Goal: Task Accomplishment & Management: Use online tool/utility

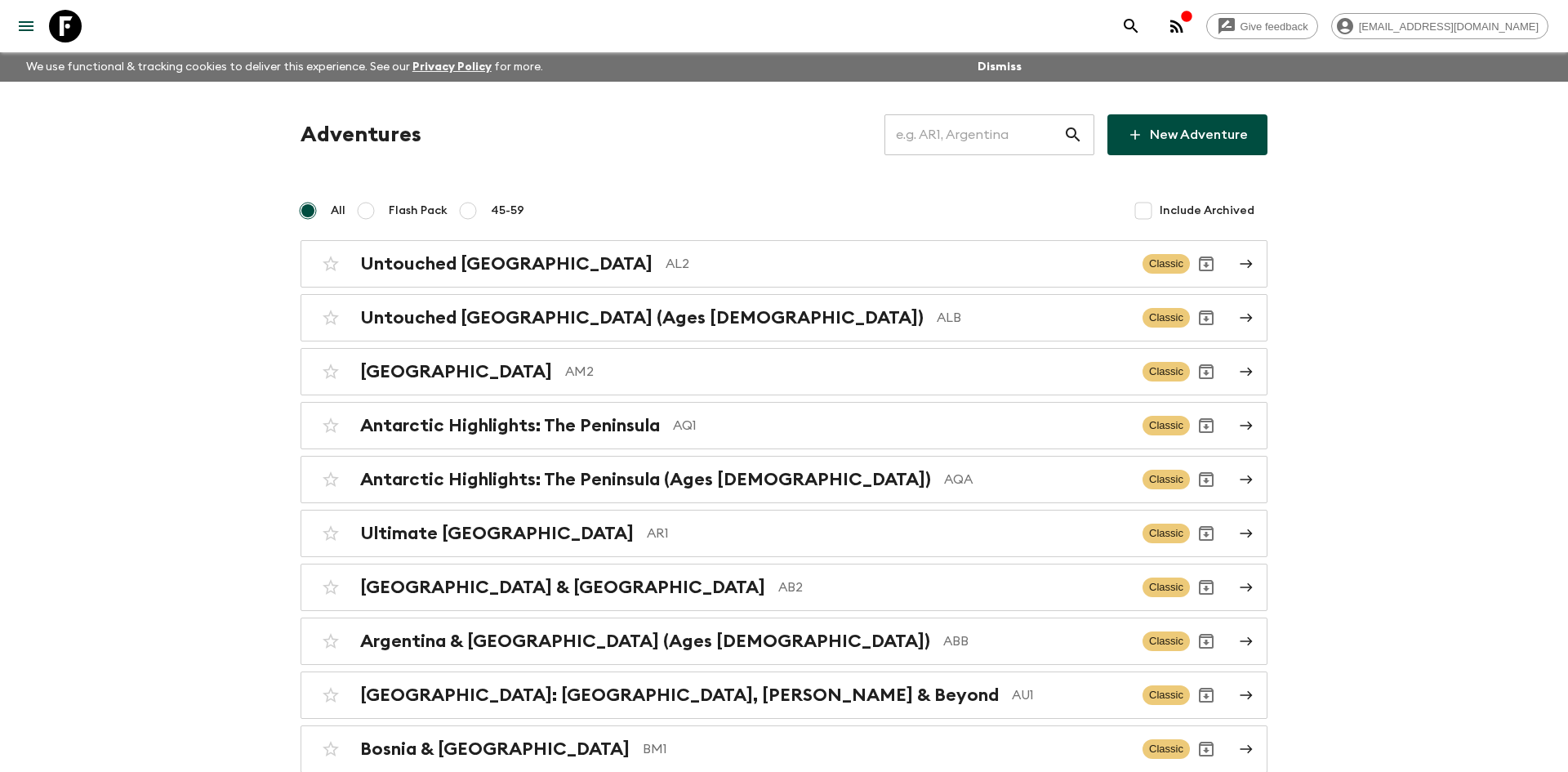
click at [925, 126] on input "text" at bounding box center [973, 135] width 178 height 46
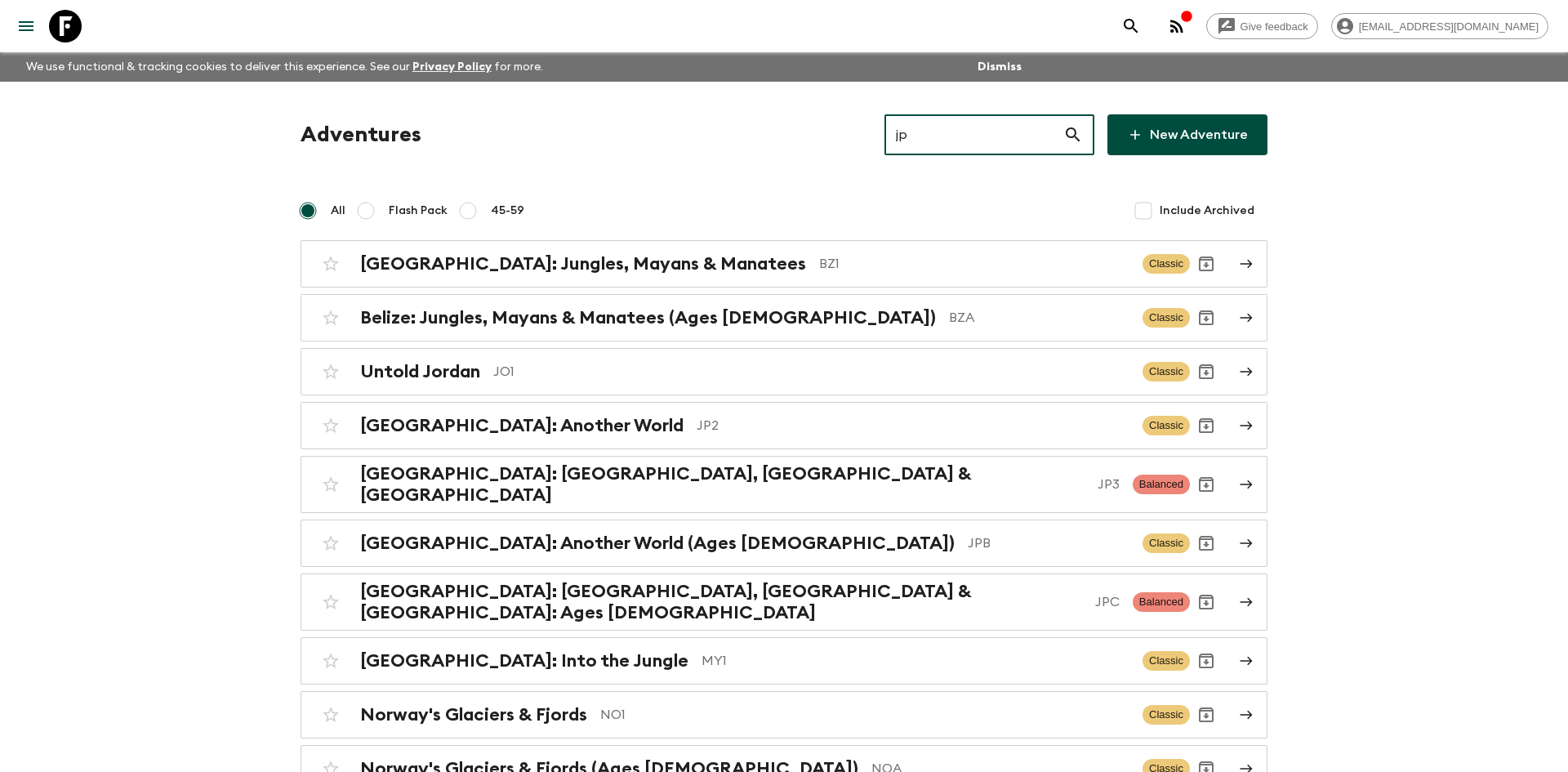
type input "jp2"
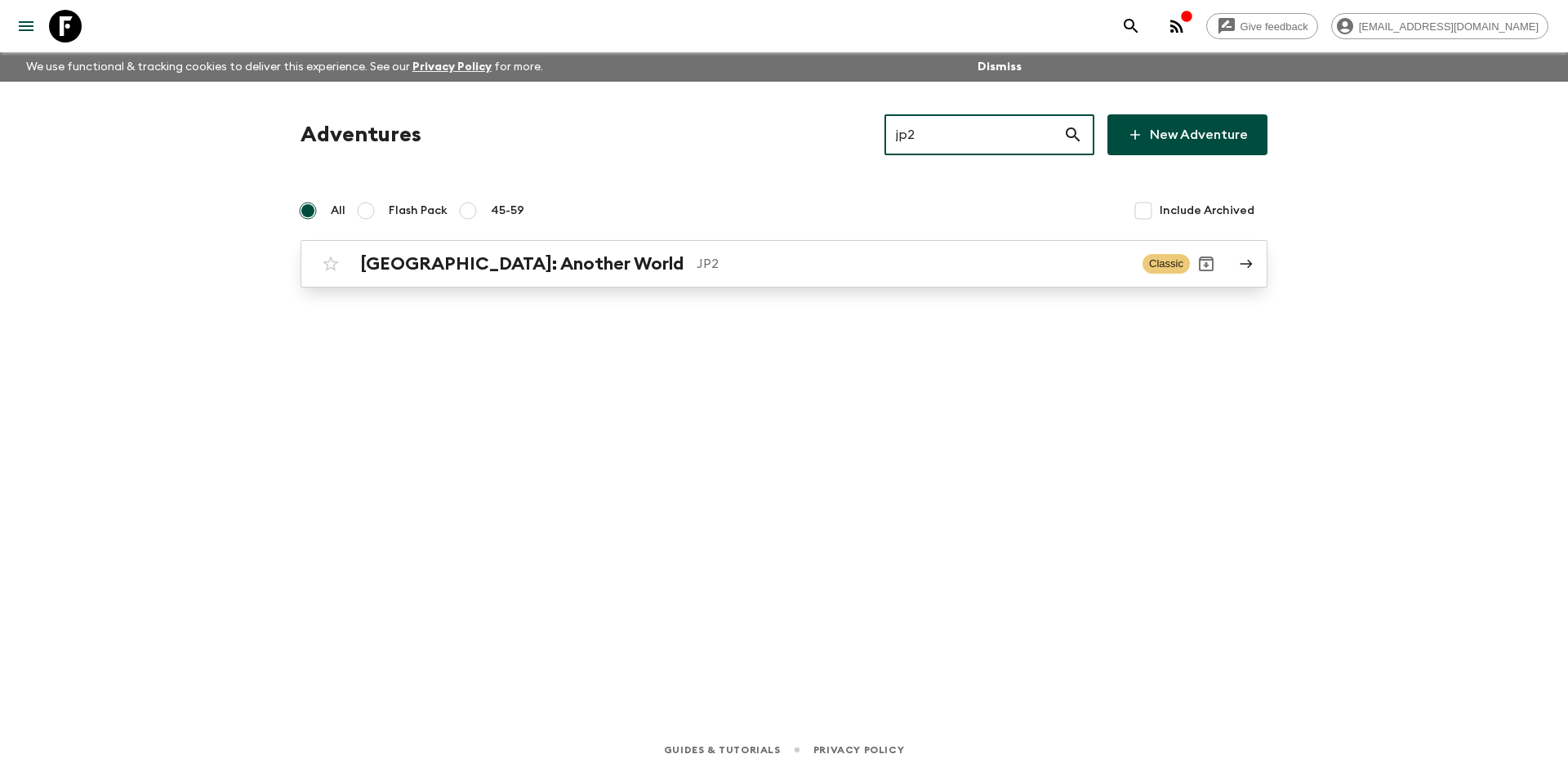
click at [463, 260] on h2 "[GEOGRAPHIC_DATA]: Another World" at bounding box center [522, 264] width 323 height 21
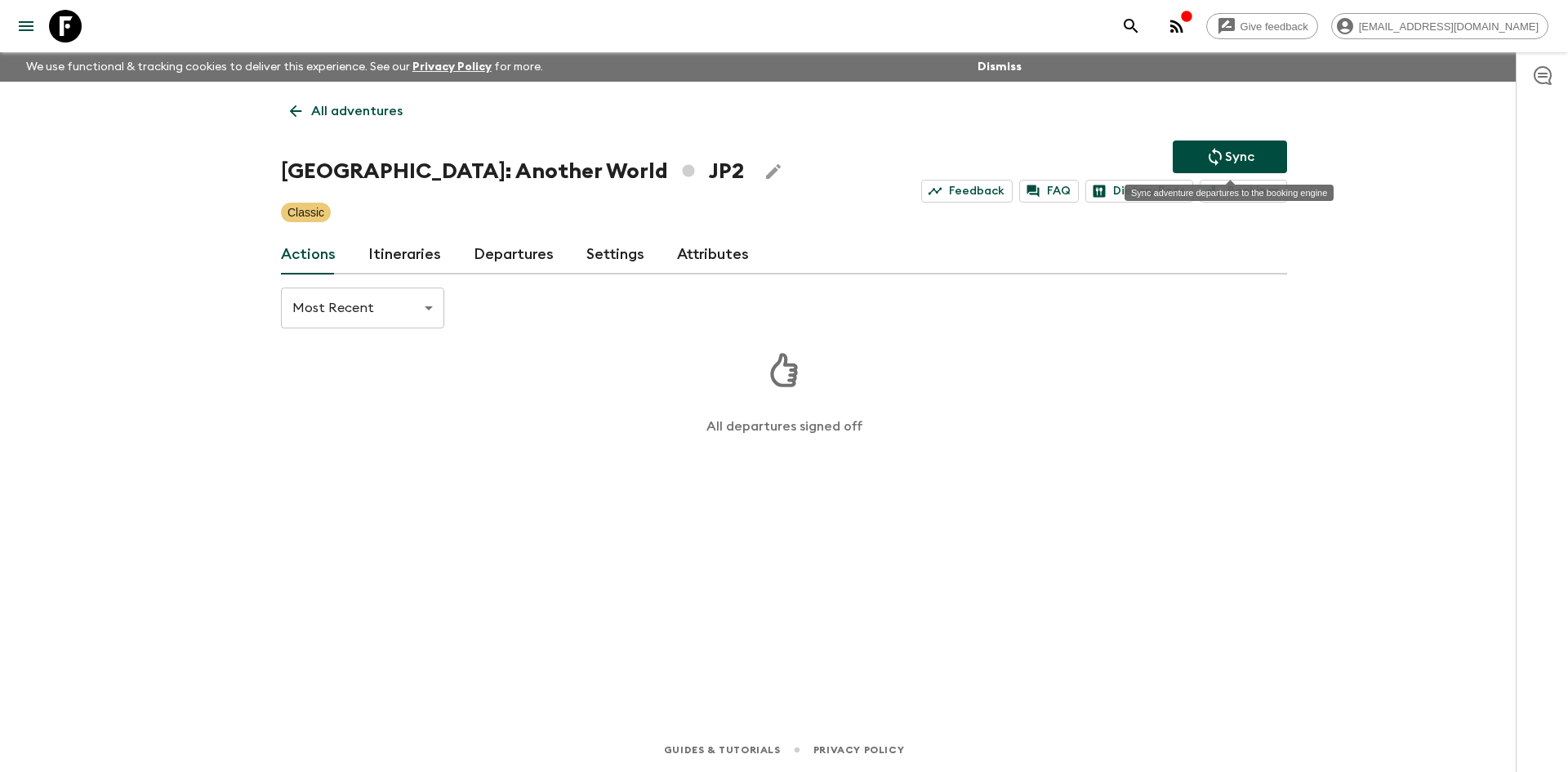
click at [1225, 154] on p "Sync" at bounding box center [1239, 157] width 29 height 20
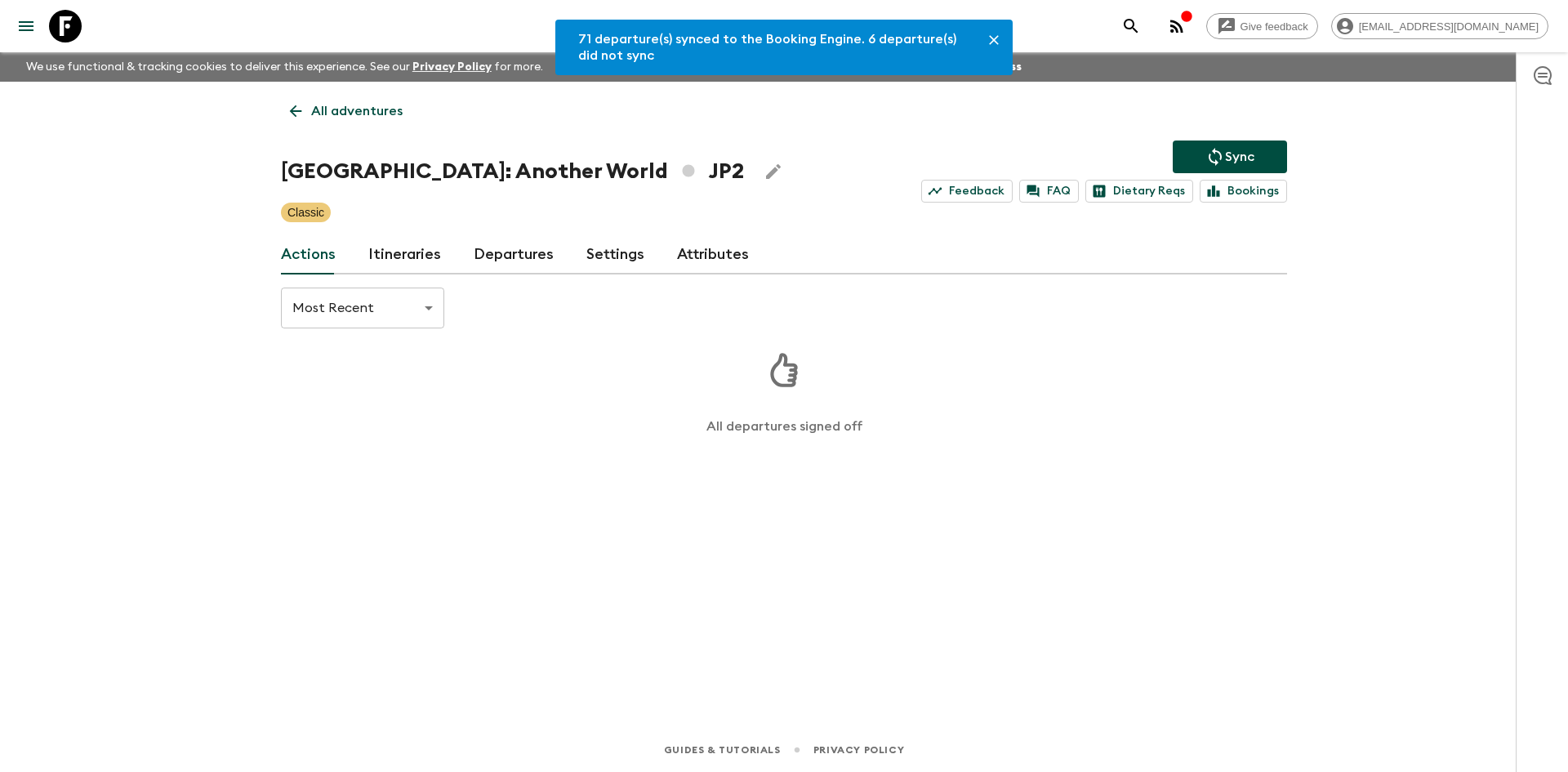
click at [538, 250] on link "Departures" at bounding box center [514, 255] width 80 height 39
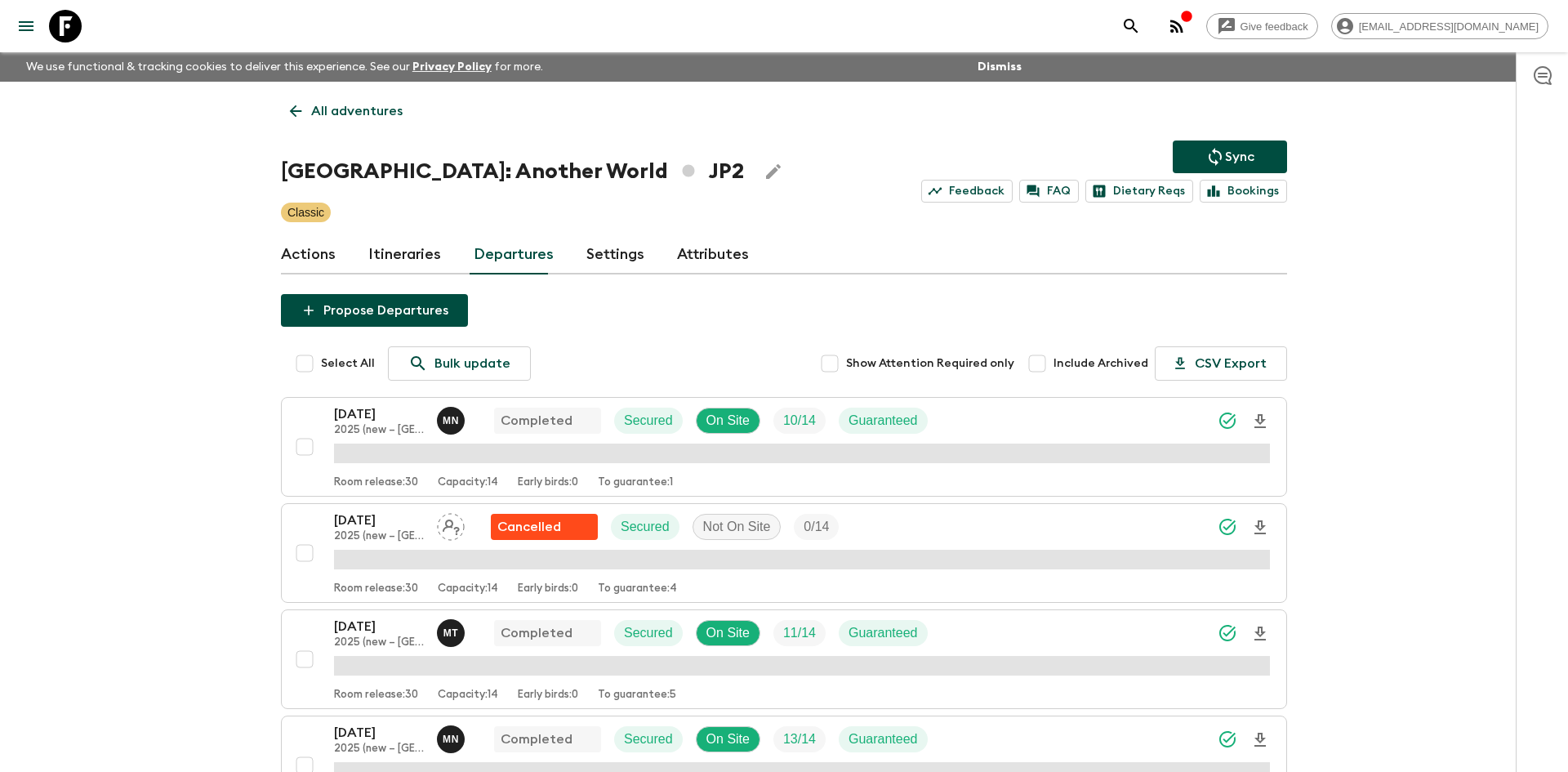
click at [1261, 158] on button "Sync" at bounding box center [1230, 156] width 115 height 33
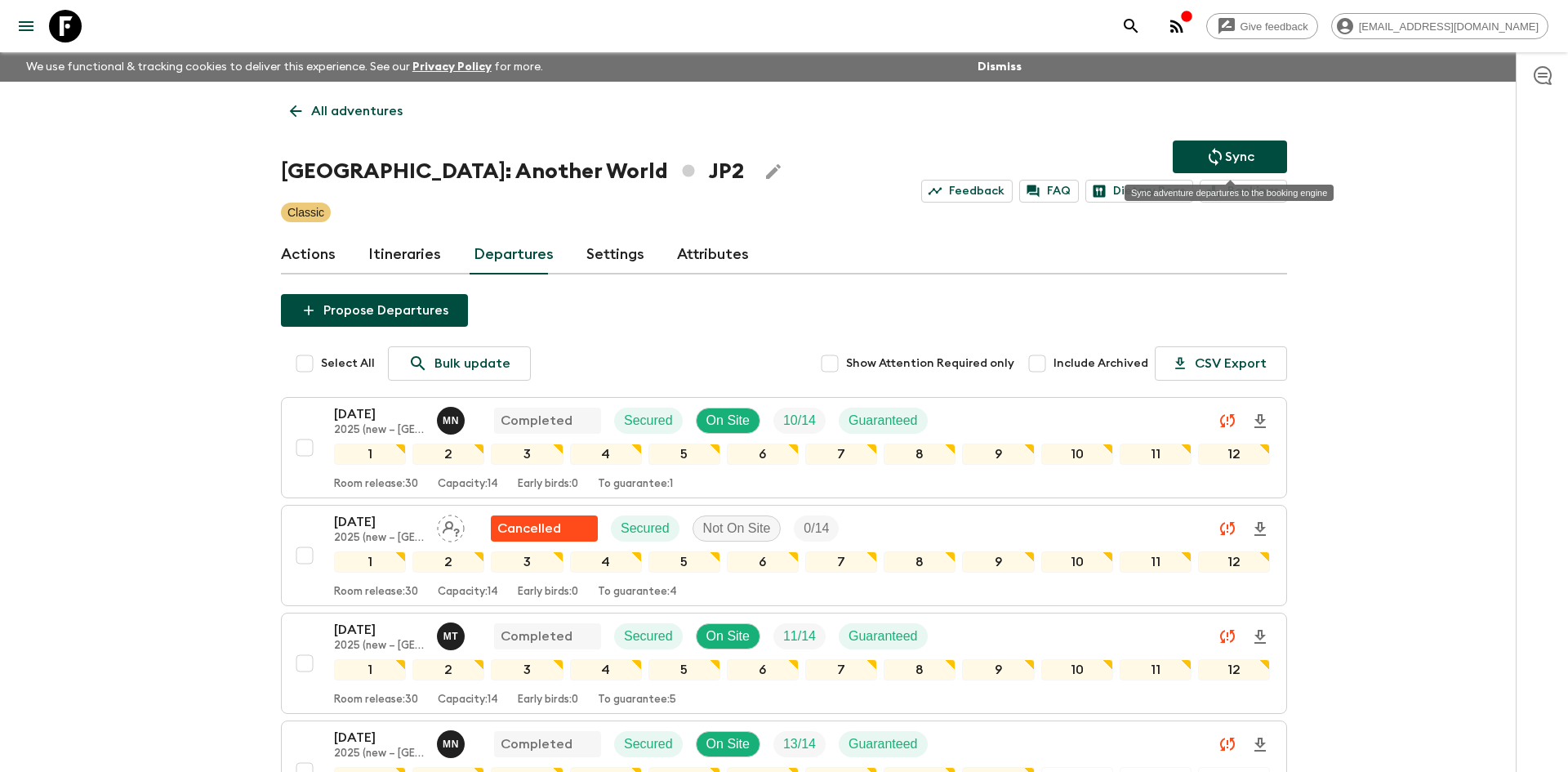
click at [1216, 158] on icon "Sync adventure departures to the booking engine" at bounding box center [1216, 157] width 20 height 20
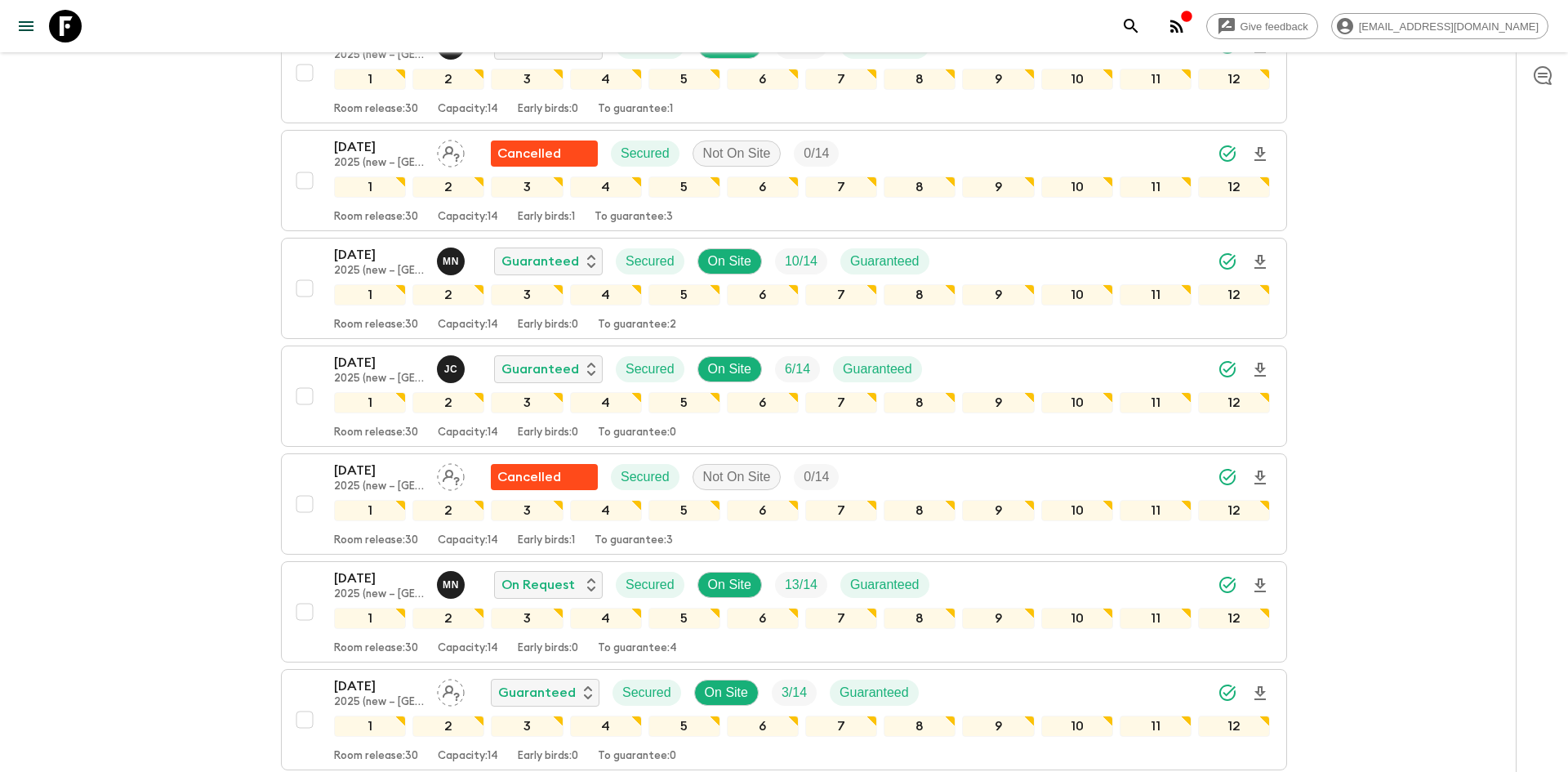
scroll to position [3506, 0]
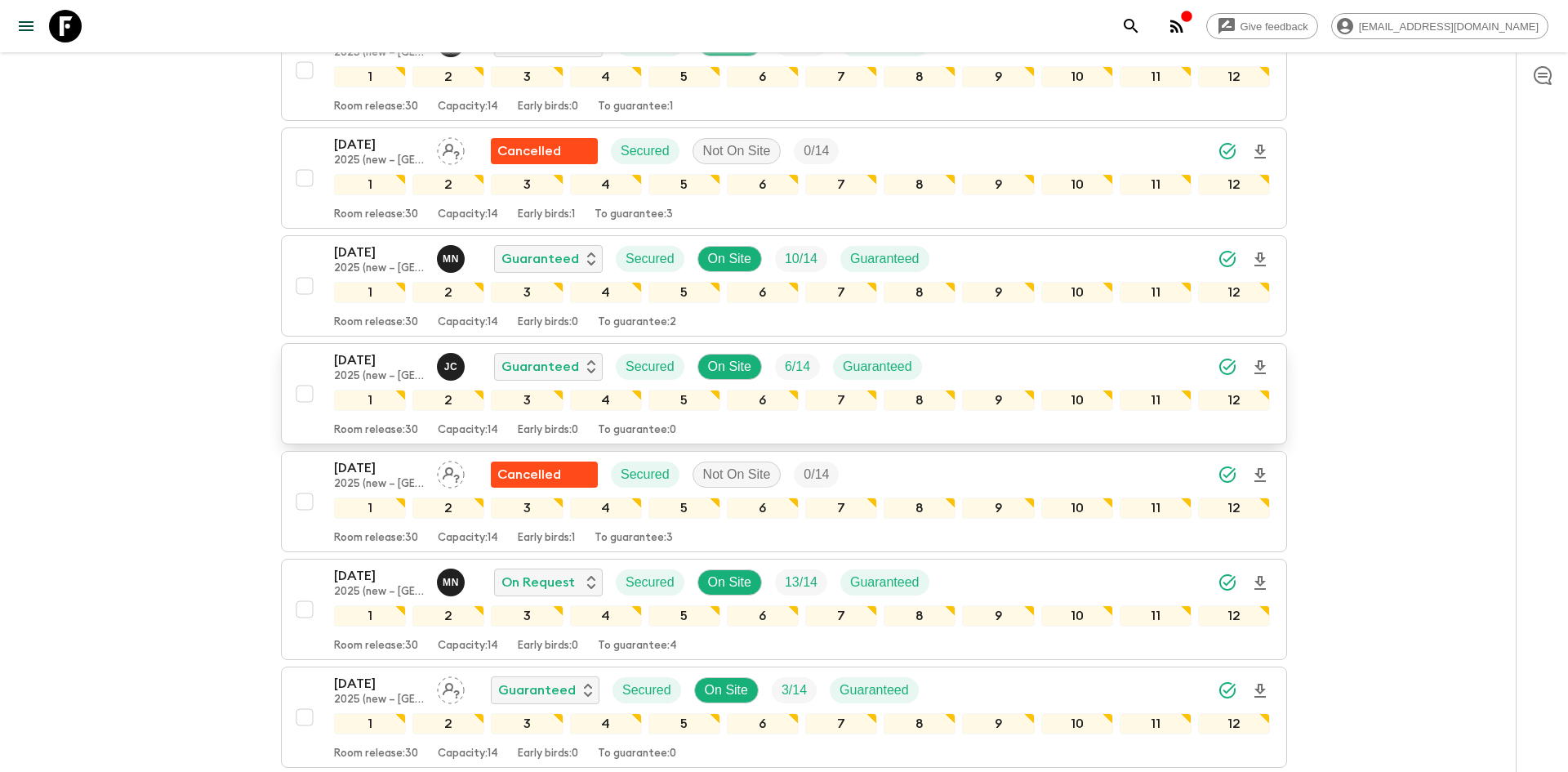
click at [1259, 369] on icon "Download Onboarding" at bounding box center [1260, 368] width 12 height 14
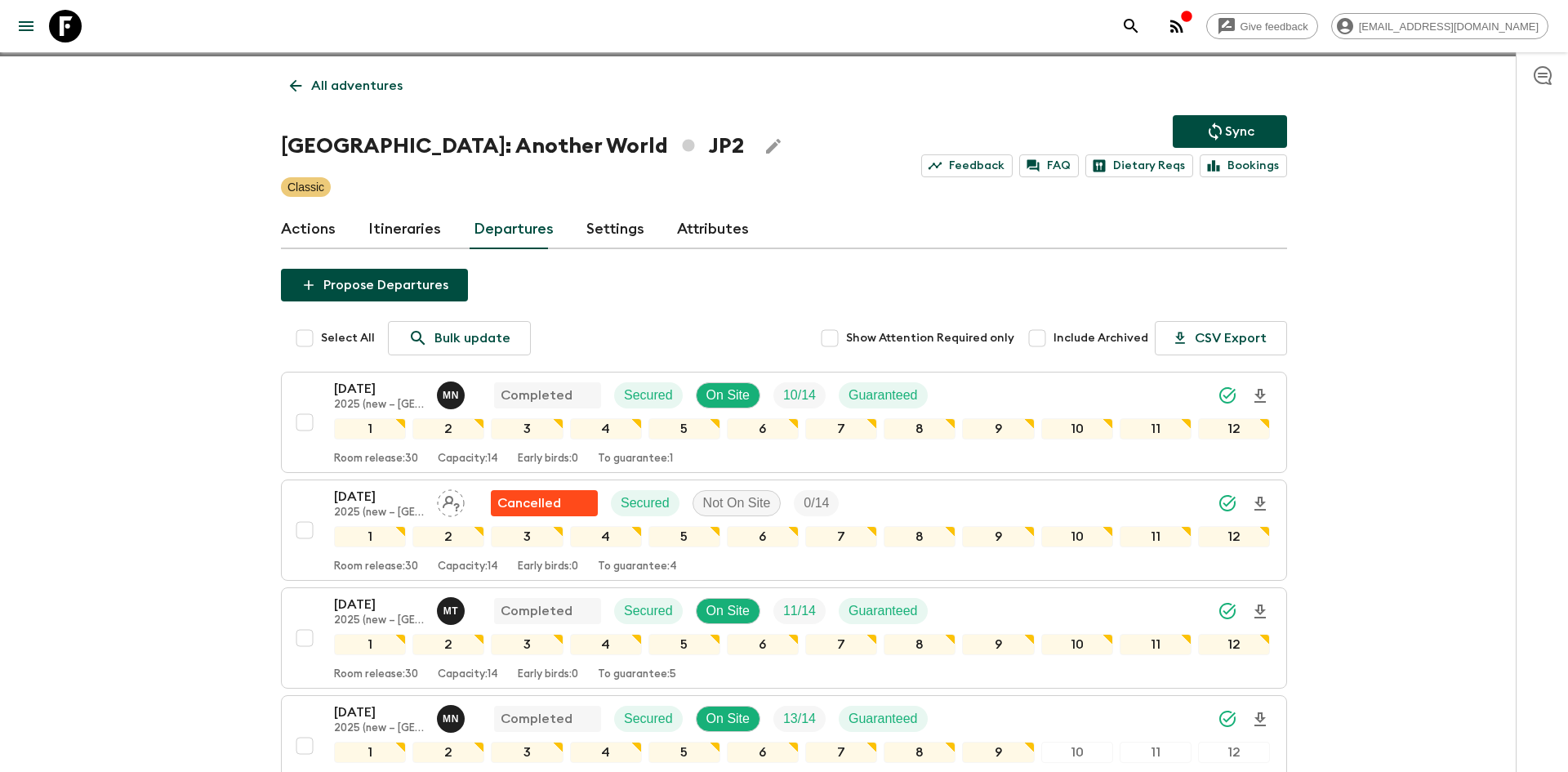
scroll to position [0, 0]
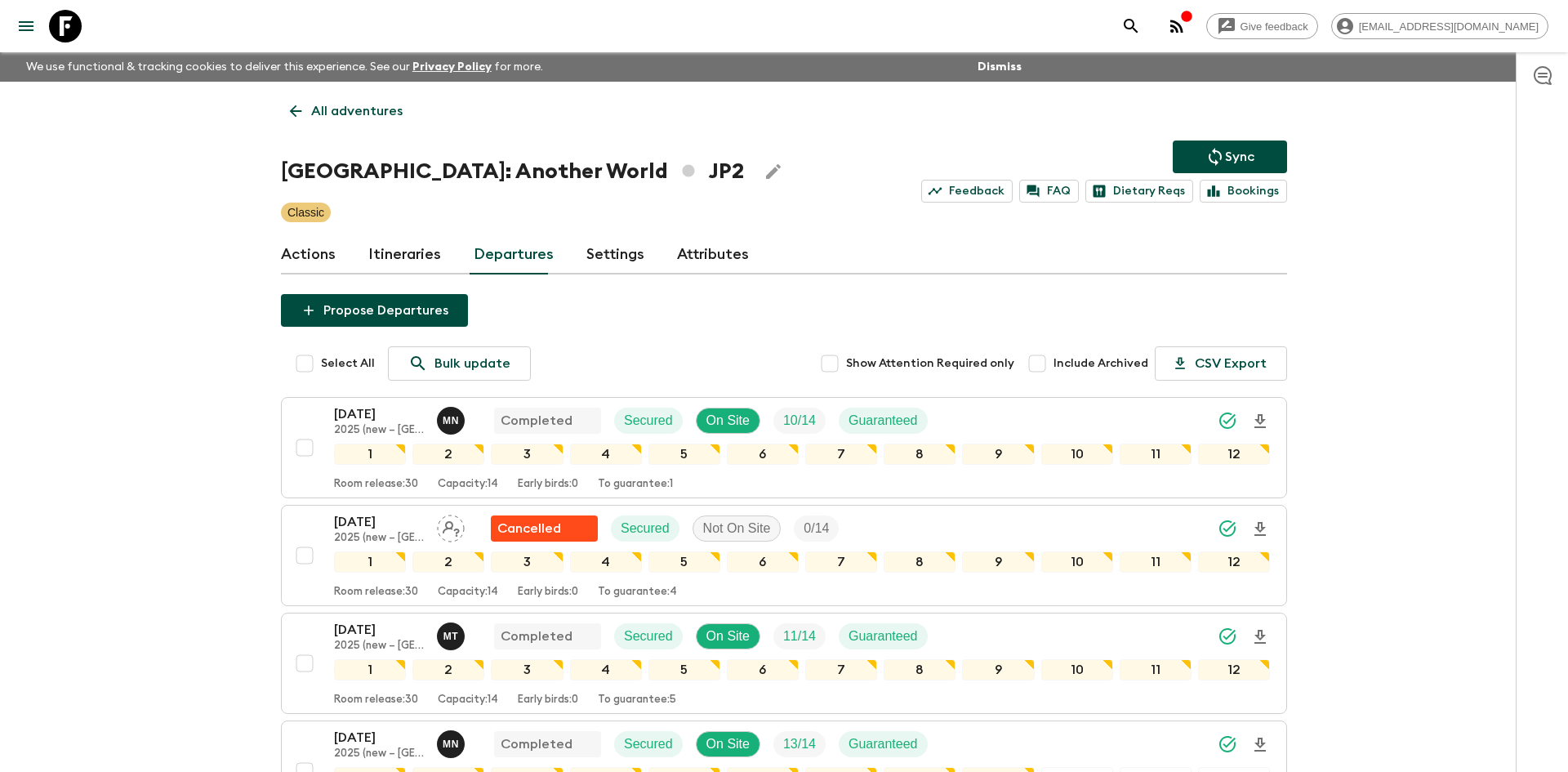
click at [327, 118] on p "All adventures" at bounding box center [357, 111] width 91 height 20
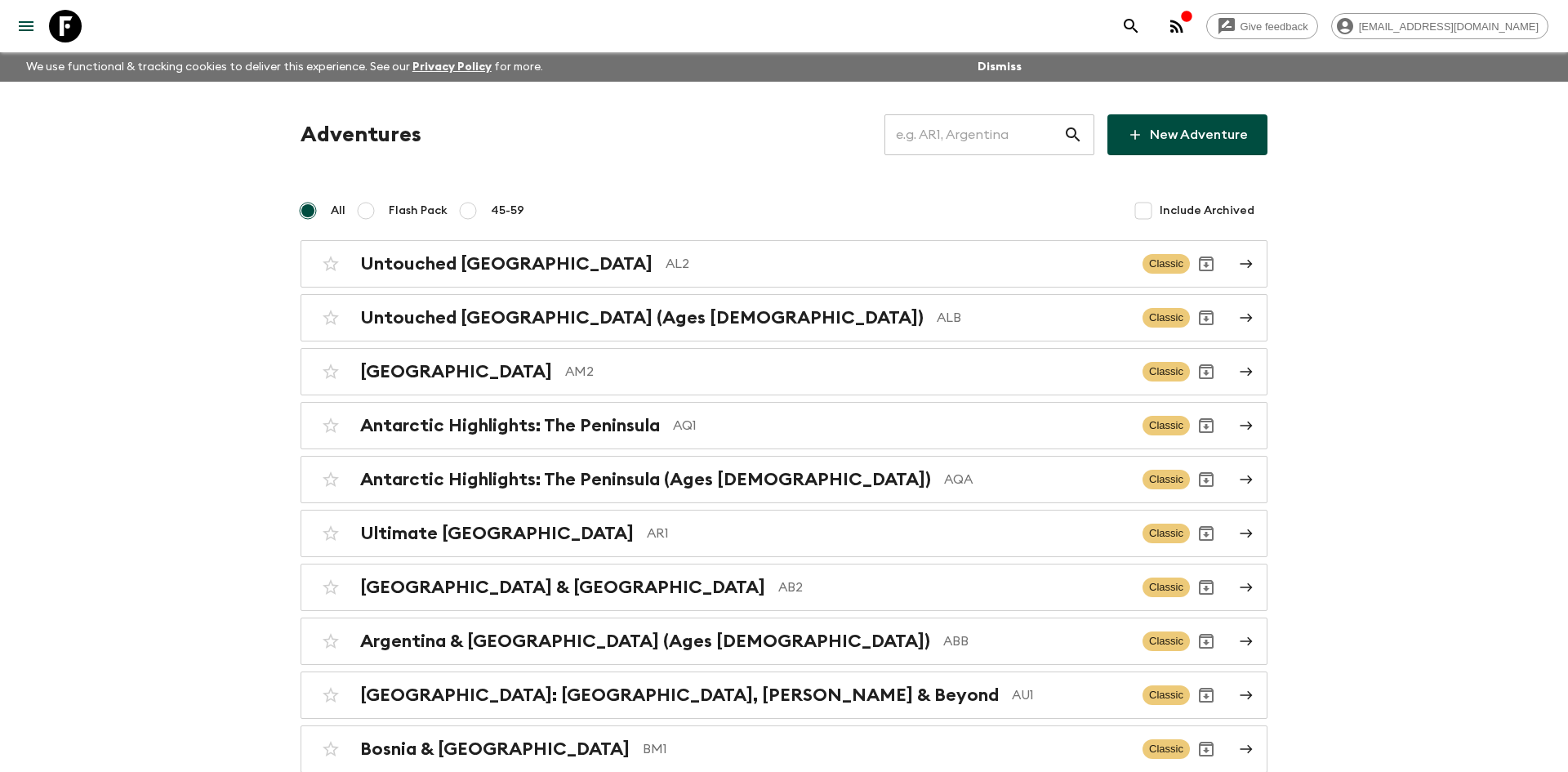
click at [957, 134] on input "text" at bounding box center [973, 135] width 178 height 46
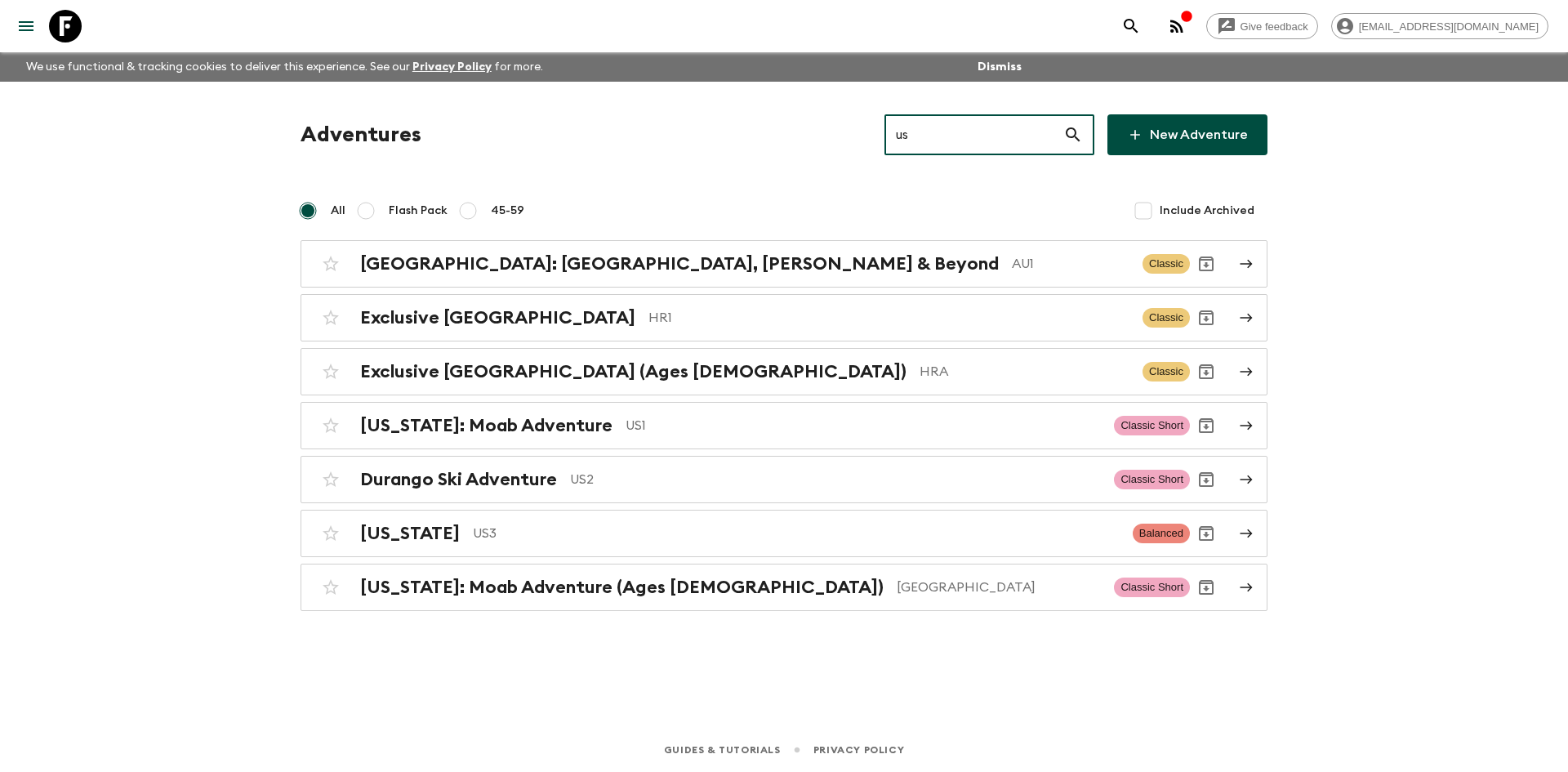
type input "us1"
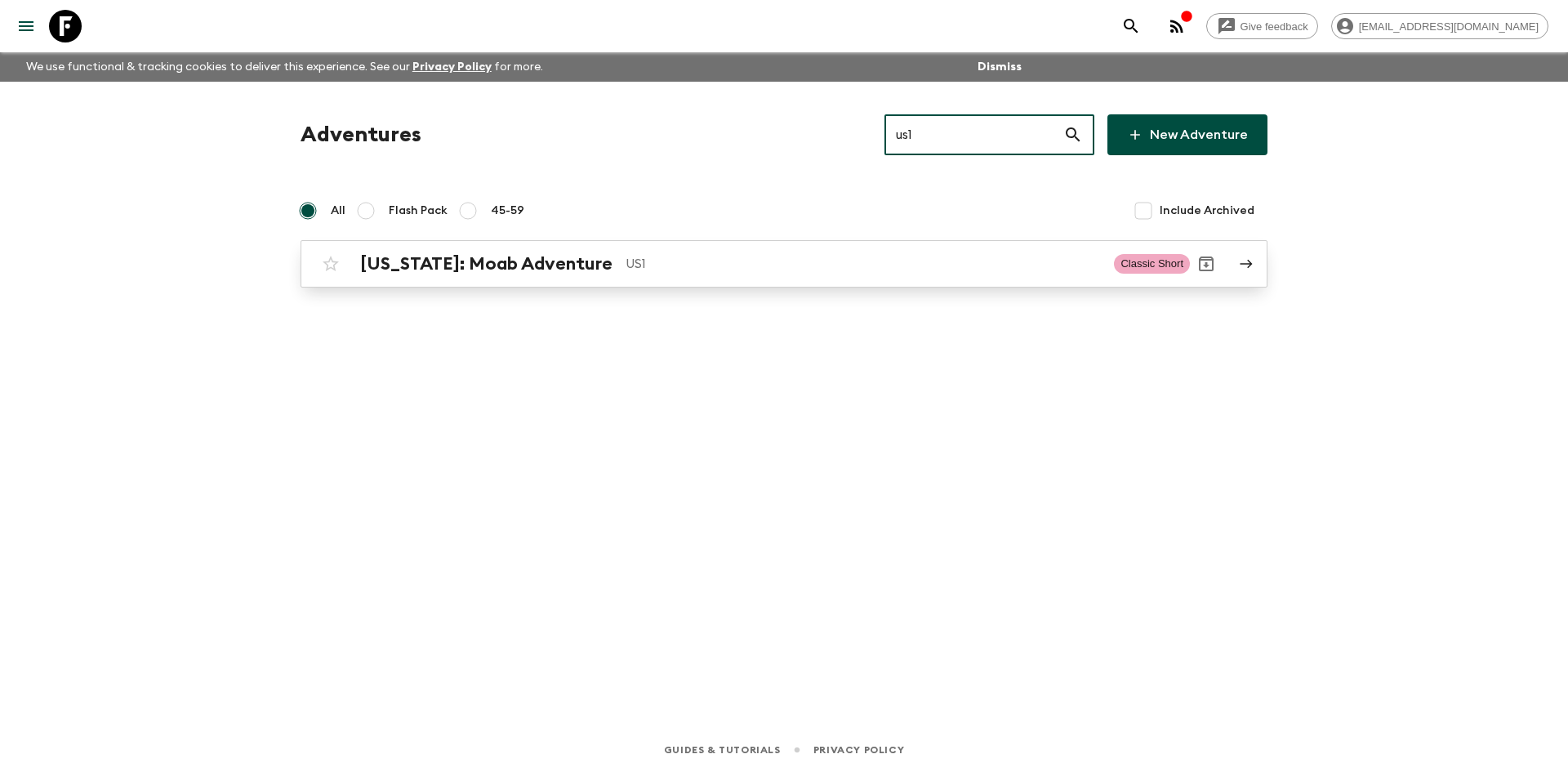
click at [626, 254] on p "US1" at bounding box center [863, 264] width 475 height 20
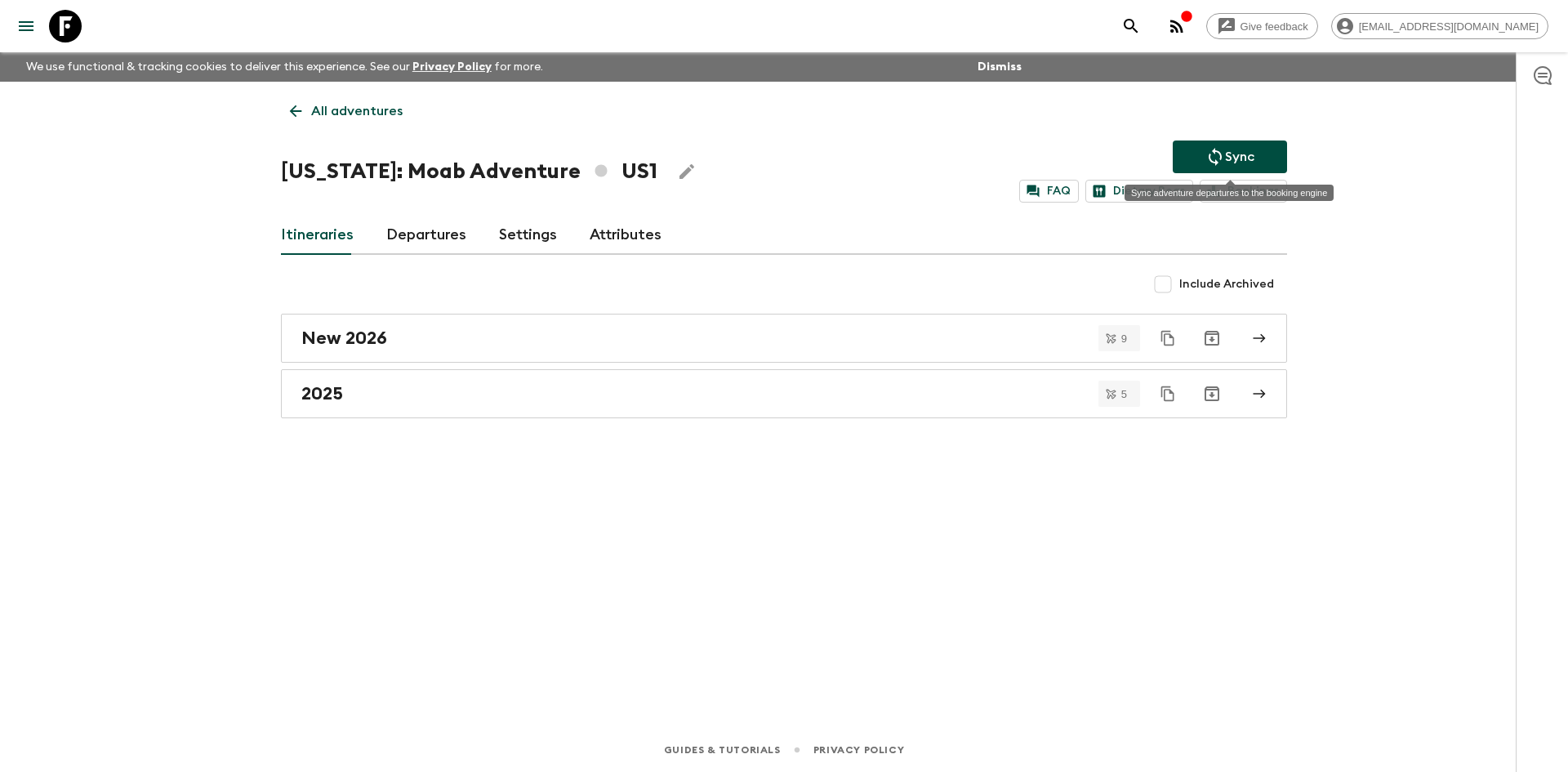
click at [1227, 155] on p "Sync" at bounding box center [1239, 157] width 29 height 20
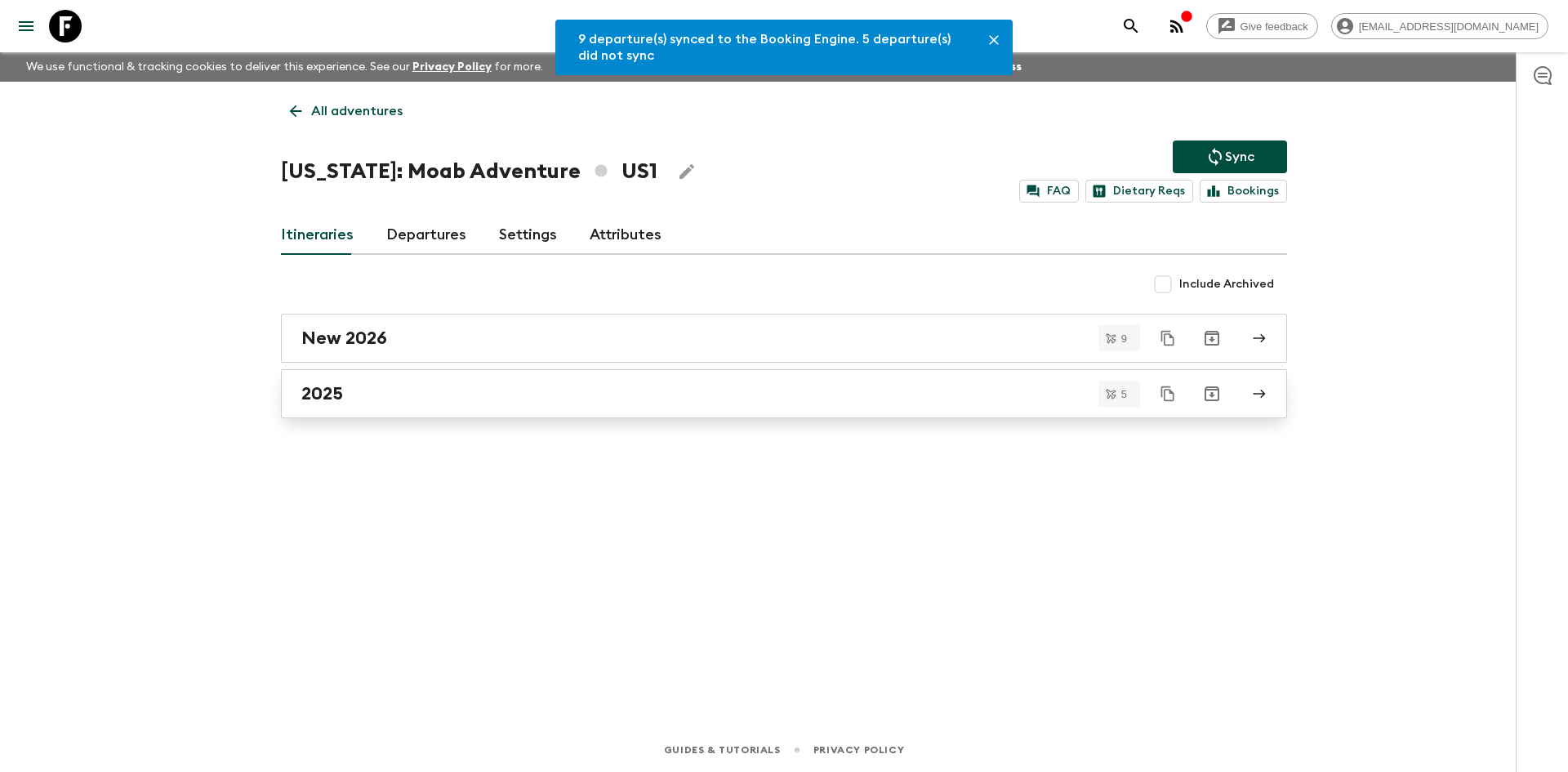
click at [361, 394] on div "2025" at bounding box center [768, 394] width 934 height 21
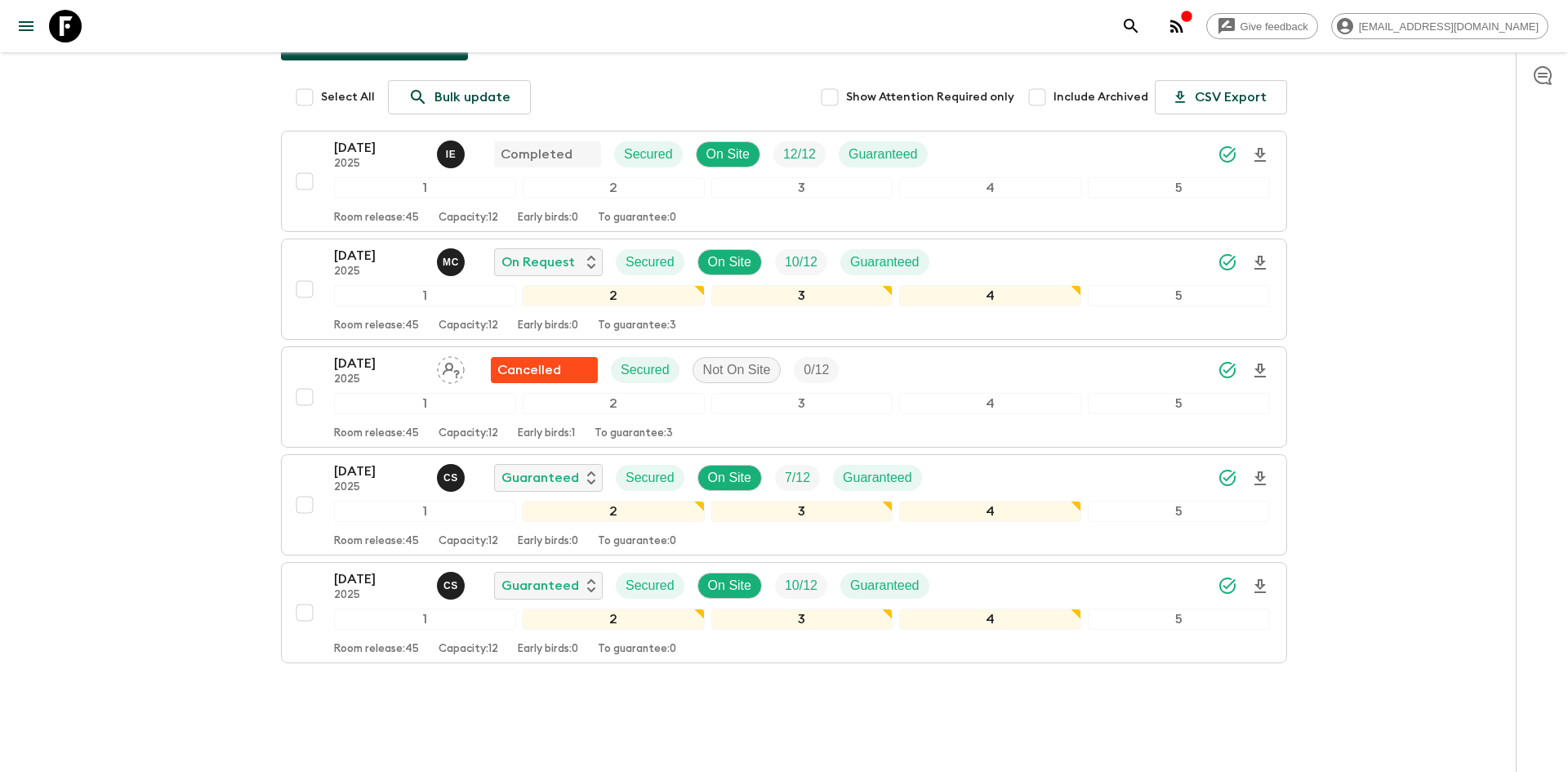
scroll to position [258, 0]
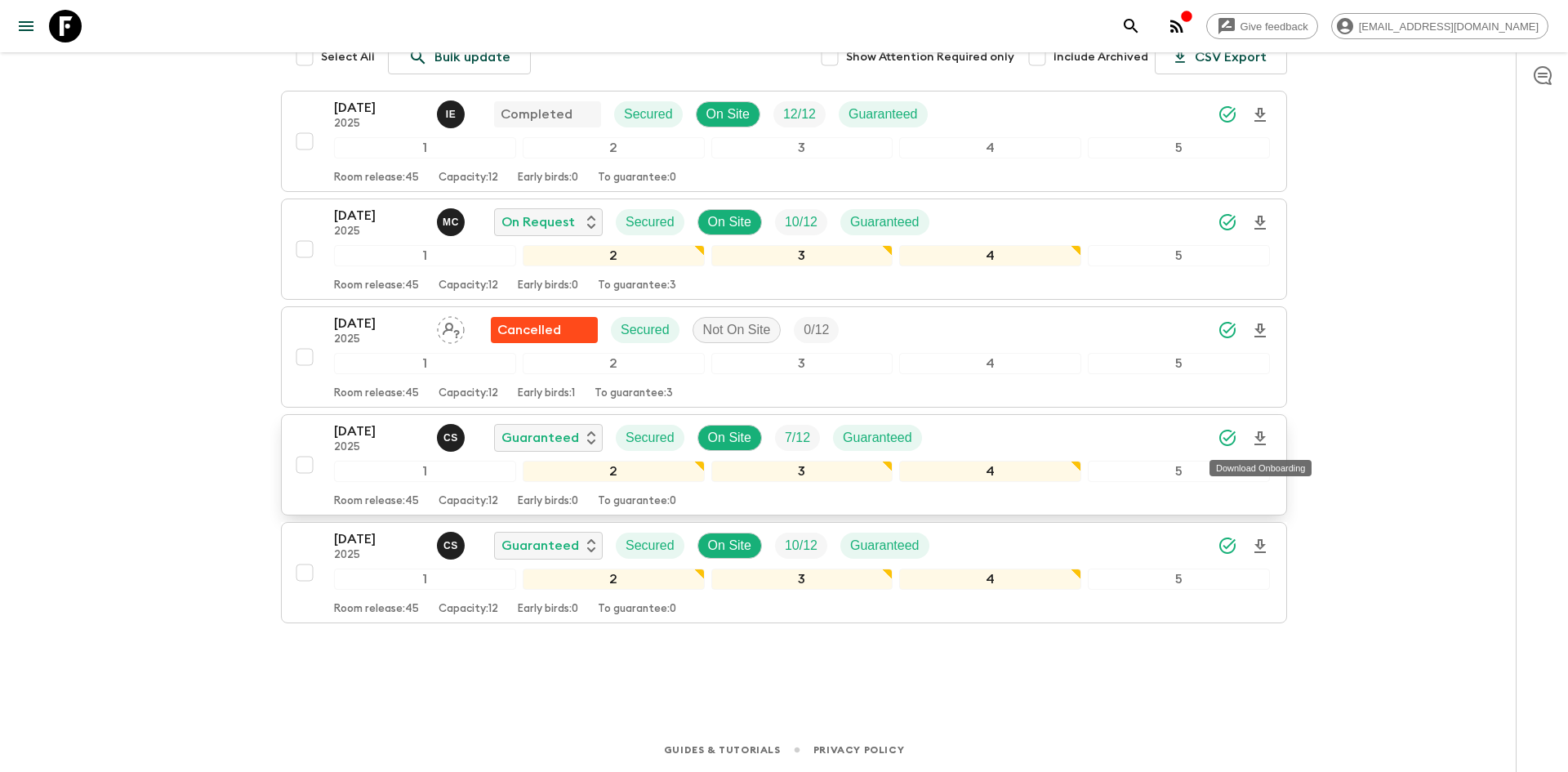
click at [1261, 434] on icon "Download Onboarding" at bounding box center [1261, 439] width 20 height 20
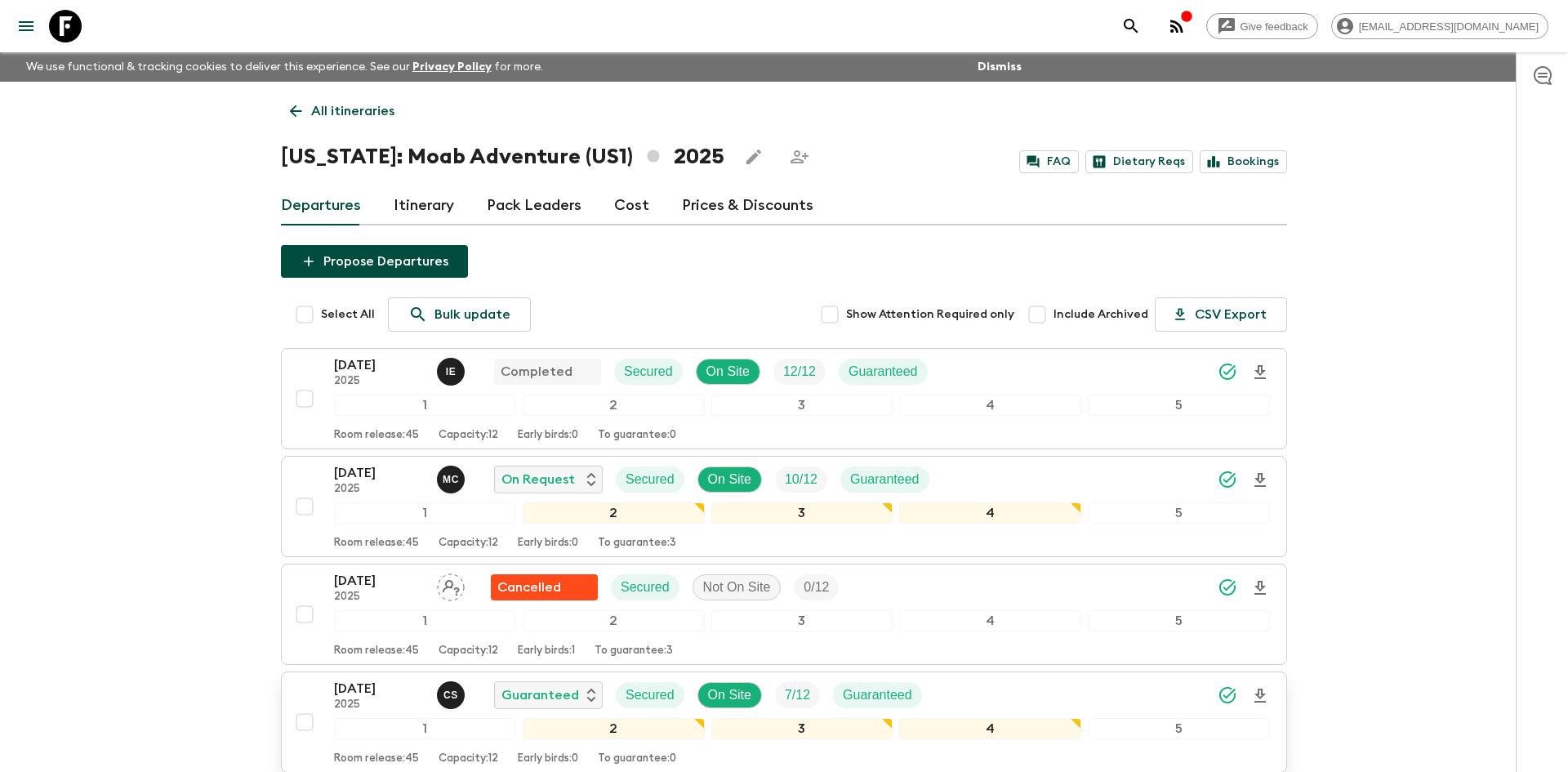
click at [363, 119] on p "All itineraries" at bounding box center [353, 111] width 83 height 20
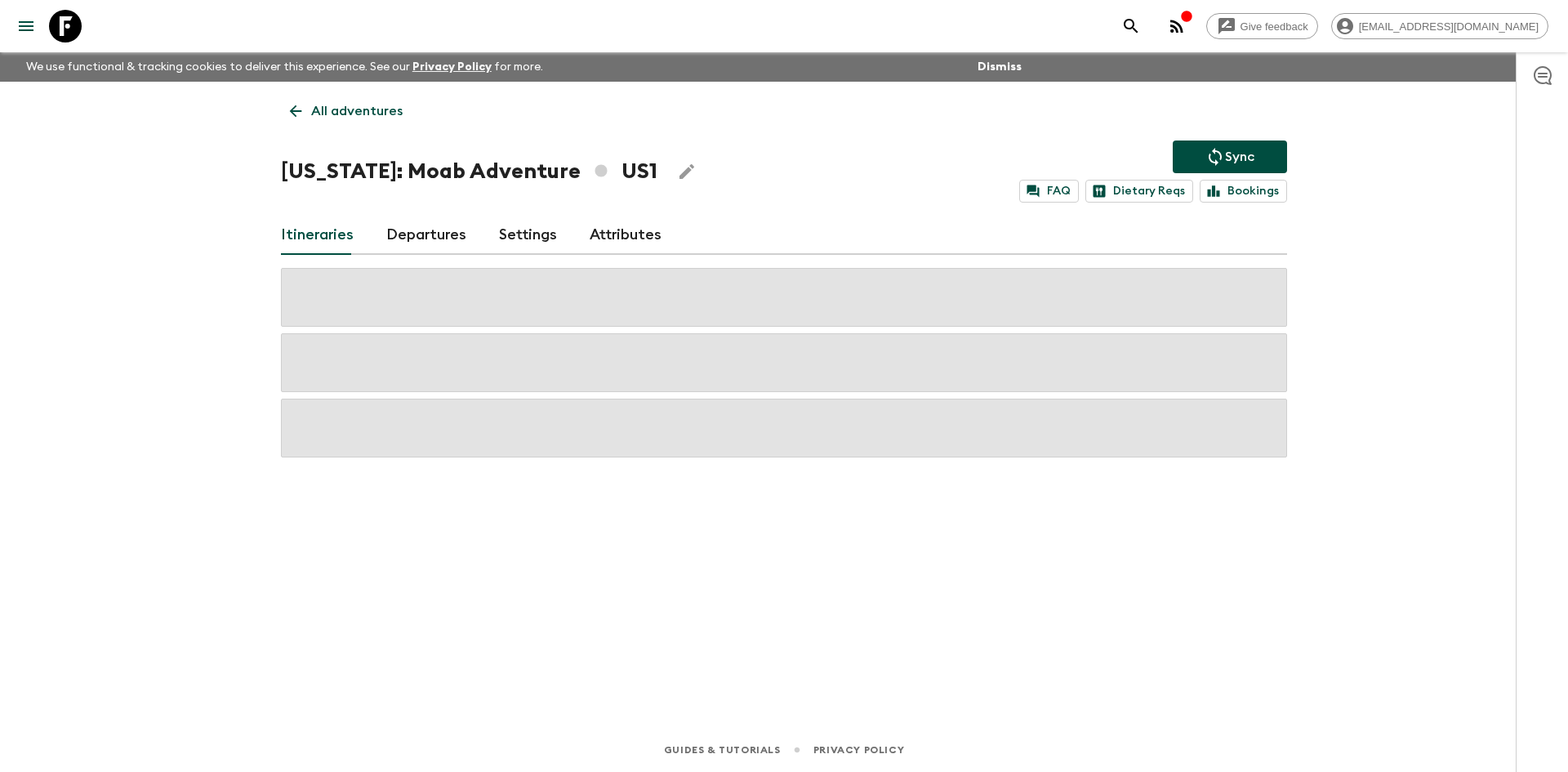
click at [363, 119] on p "All adventures" at bounding box center [357, 111] width 91 height 20
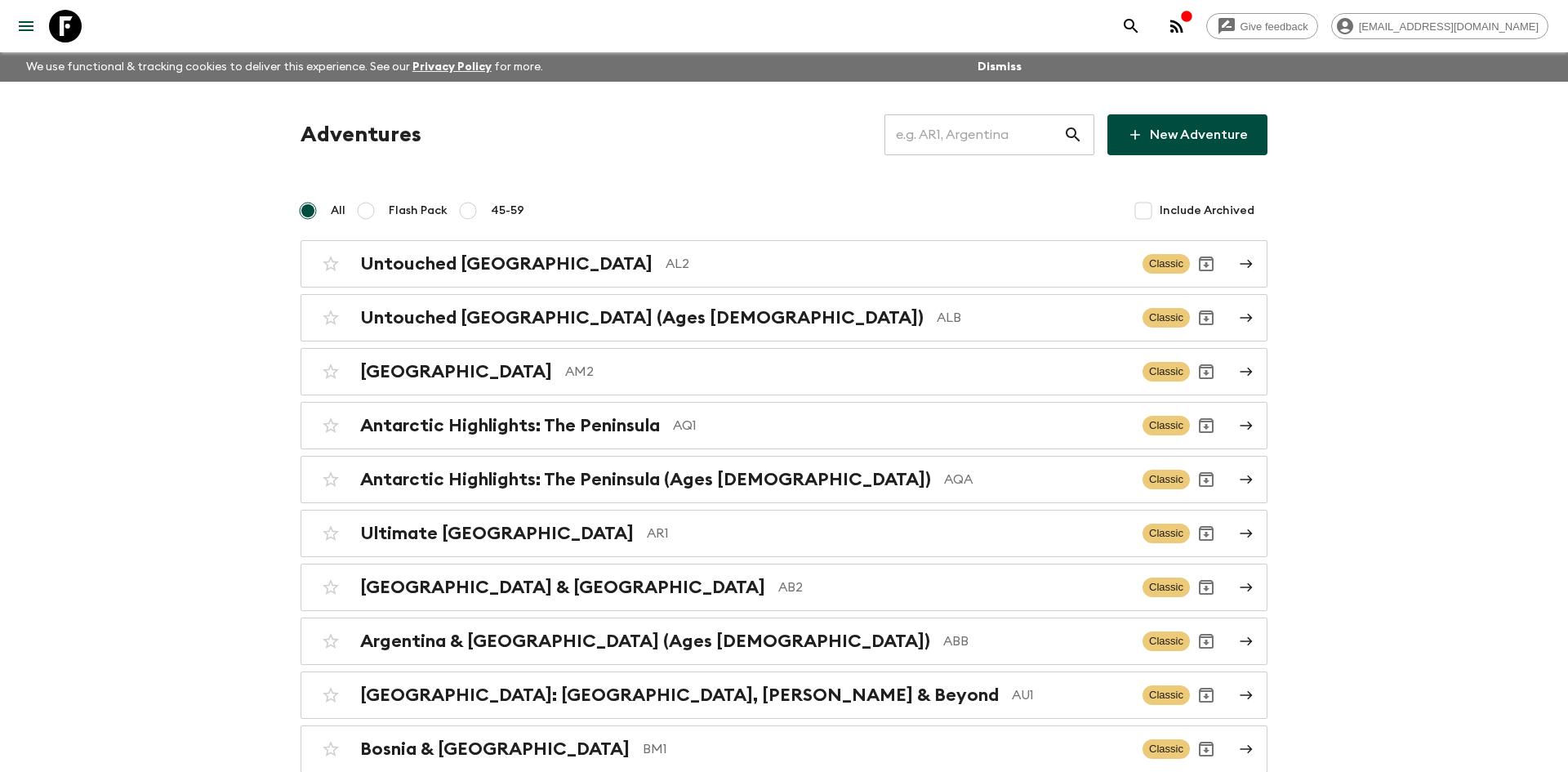
click at [913, 139] on input "text" at bounding box center [973, 135] width 178 height 46
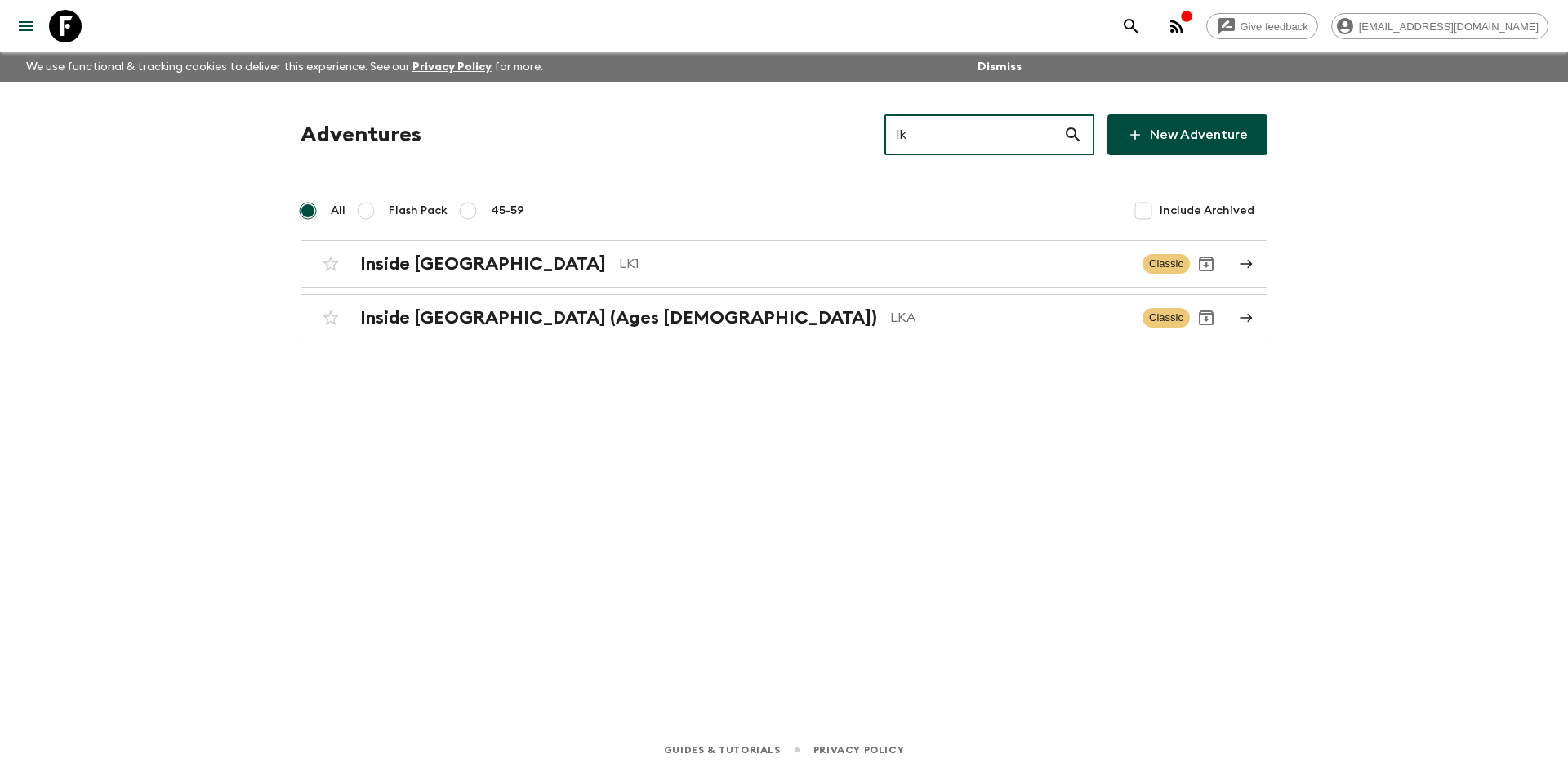
type input "lka"
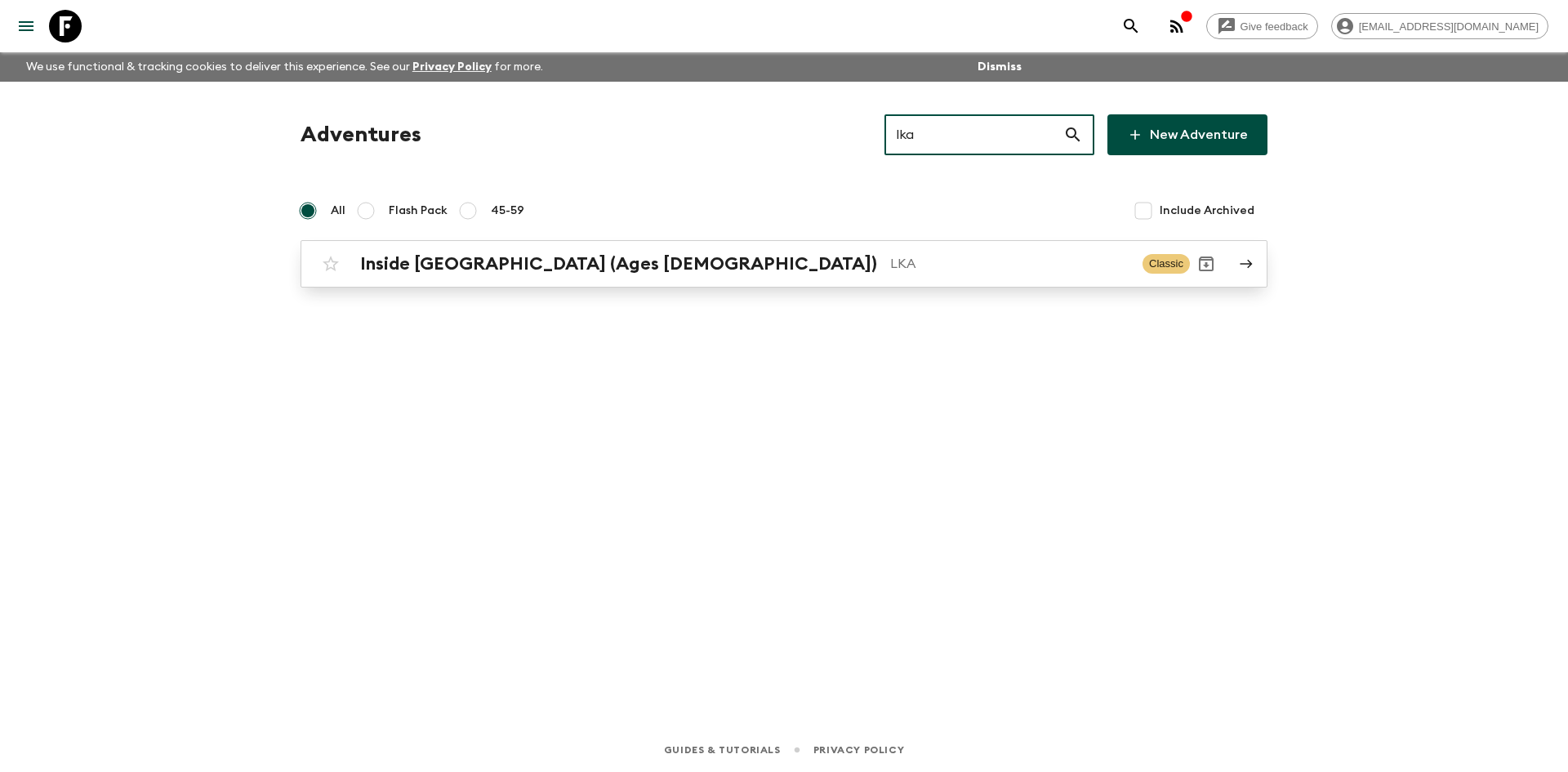
click at [571, 271] on h2 "Inside [GEOGRAPHIC_DATA] (Ages [DEMOGRAPHIC_DATA])" at bounding box center [619, 264] width 517 height 21
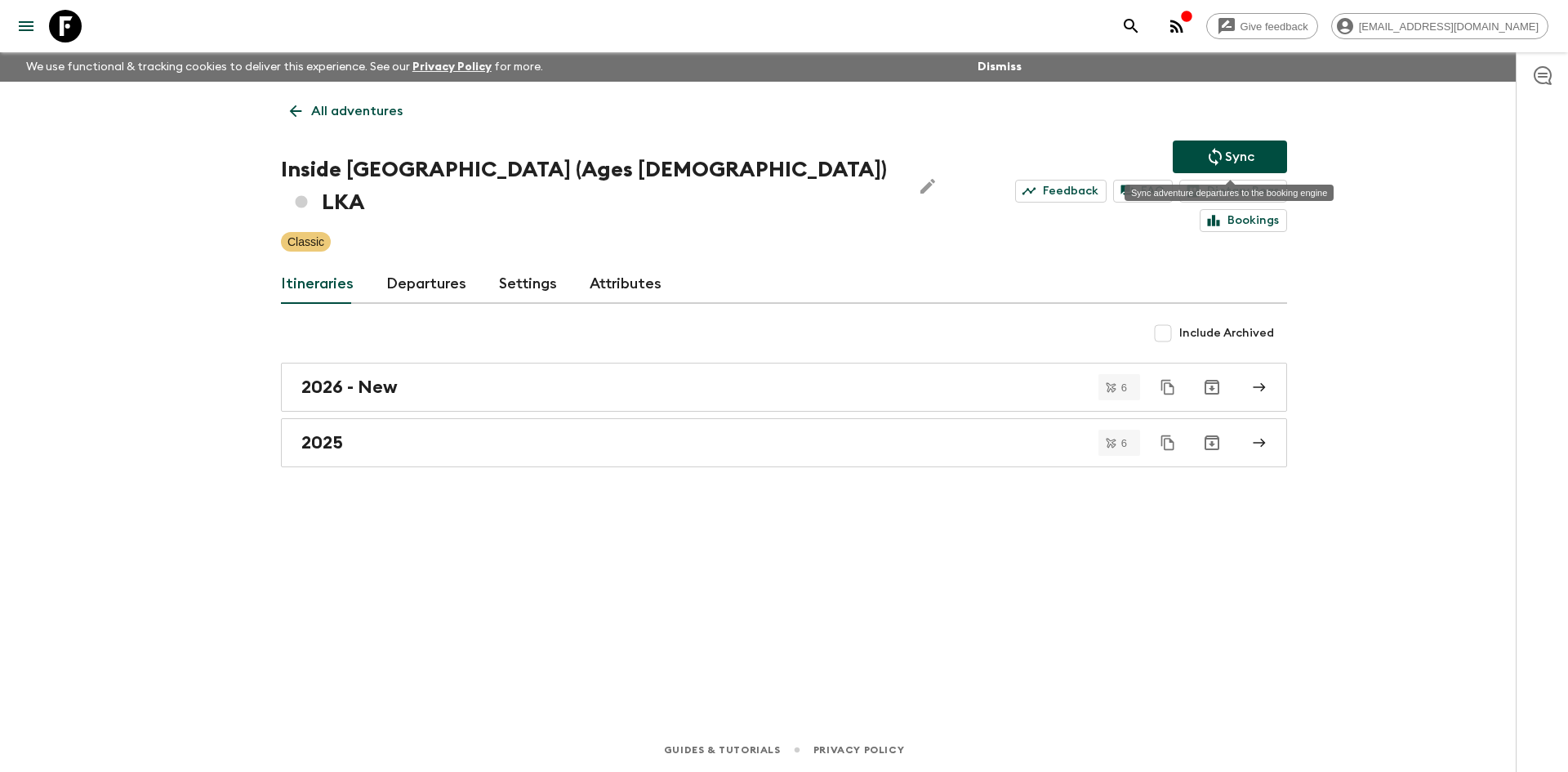
click at [1227, 140] on button "Sync" at bounding box center [1230, 156] width 115 height 33
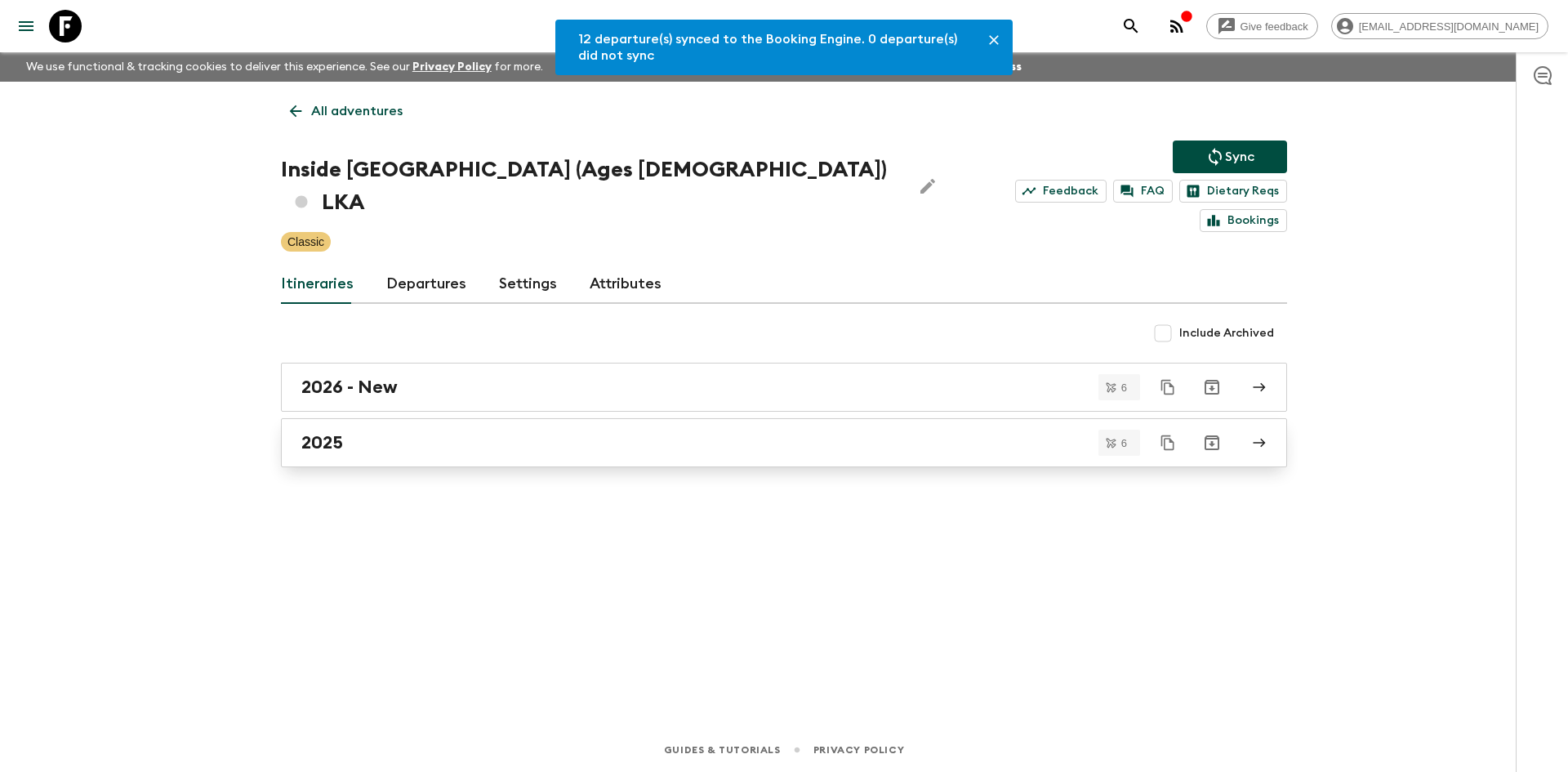
click at [373, 433] on div "2025" at bounding box center [768, 443] width 934 height 21
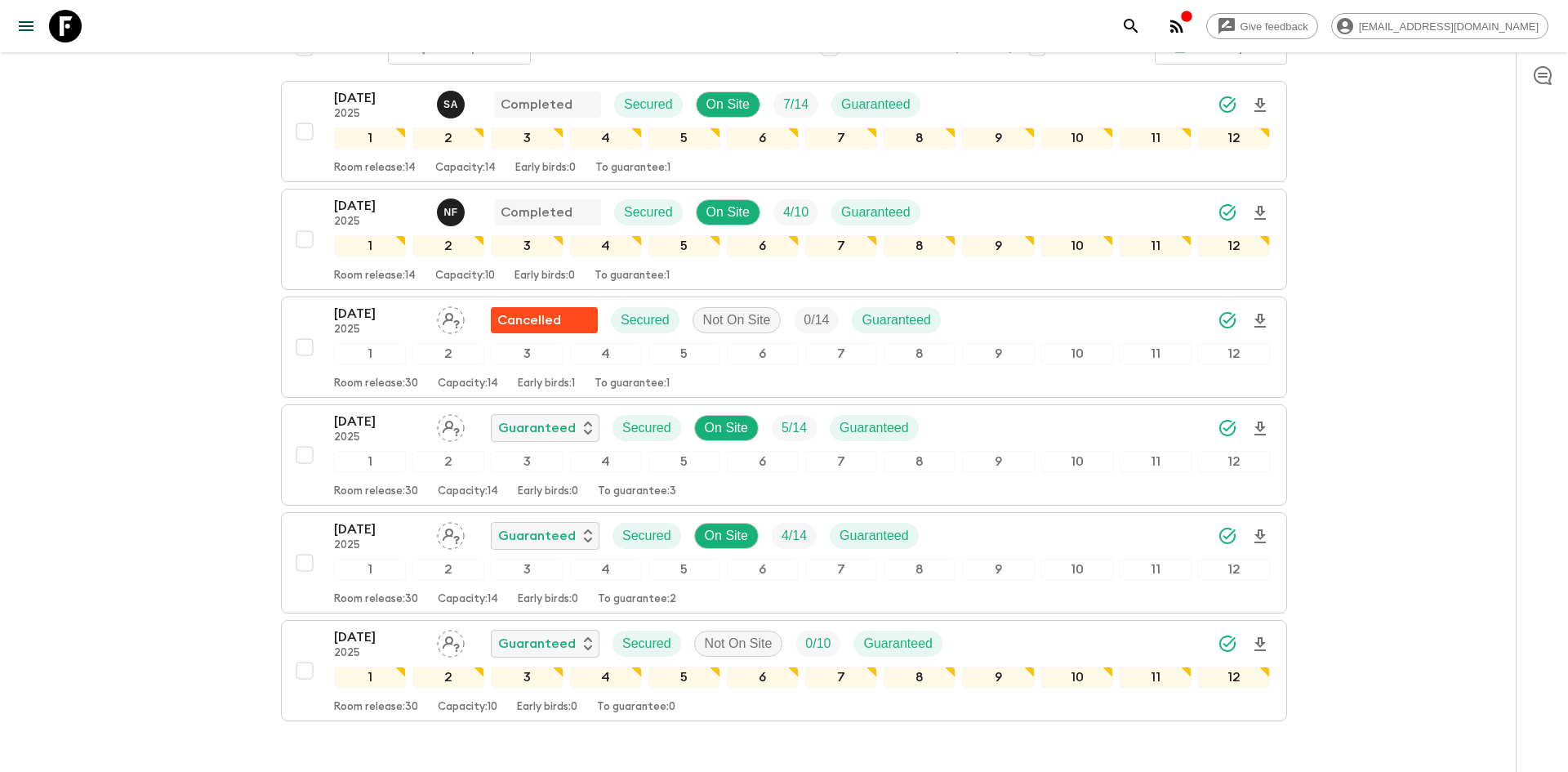
scroll to position [303, 0]
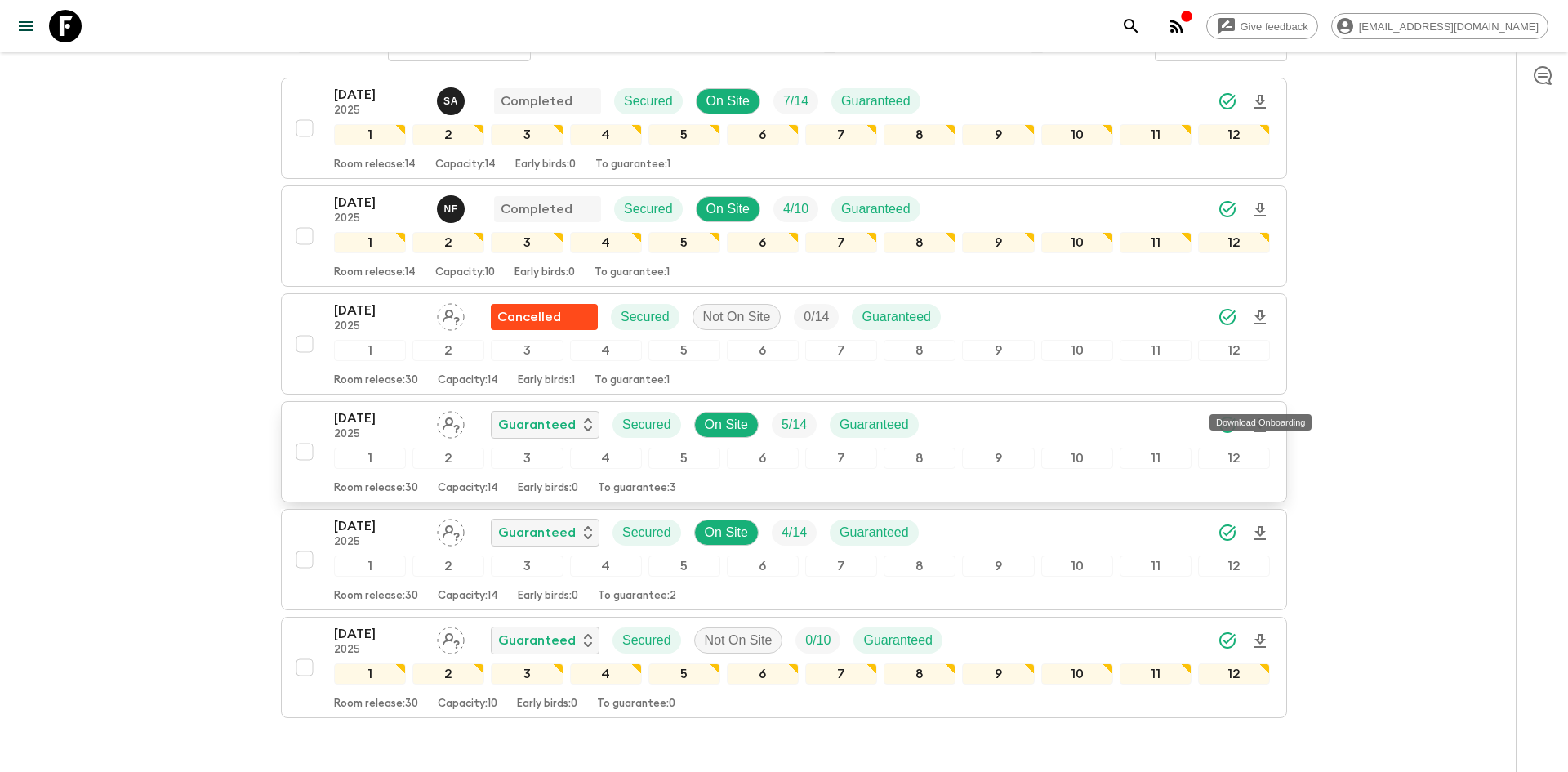
click at [1259, 418] on icon "Download Onboarding" at bounding box center [1260, 426] width 12 height 14
